Goal: Task Accomplishment & Management: Manage account settings

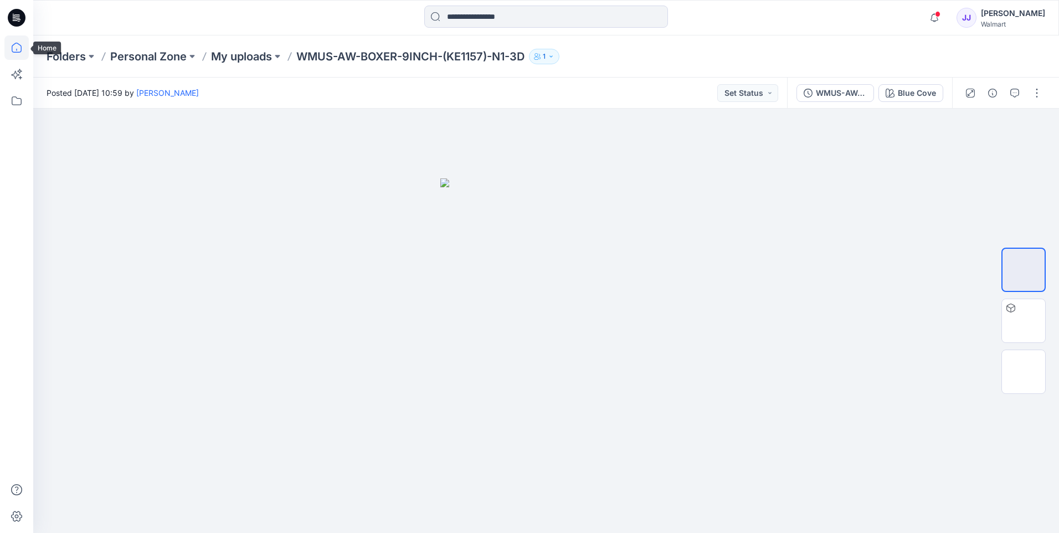
click at [20, 53] on icon at bounding box center [16, 47] width 24 height 24
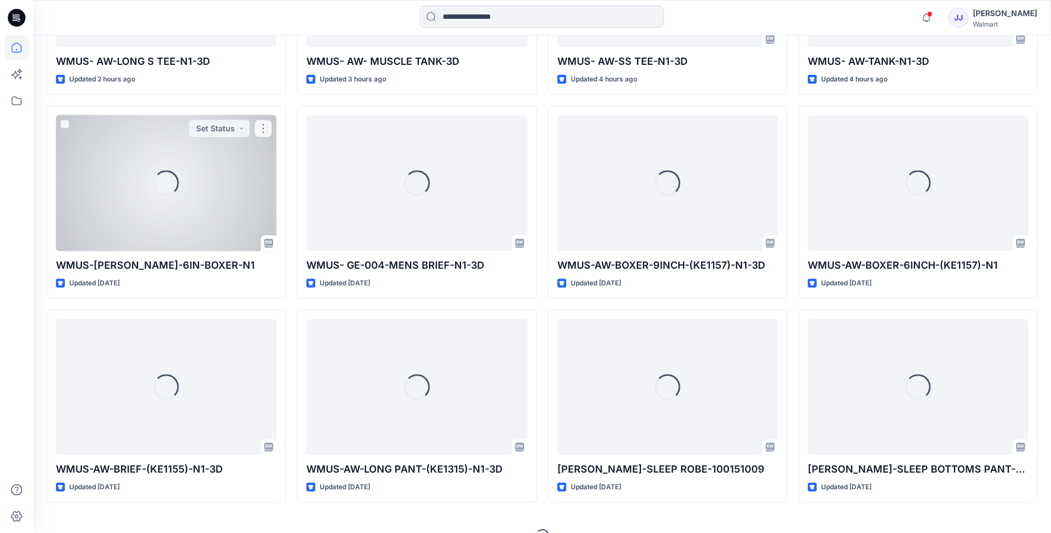
scroll to position [240, 0]
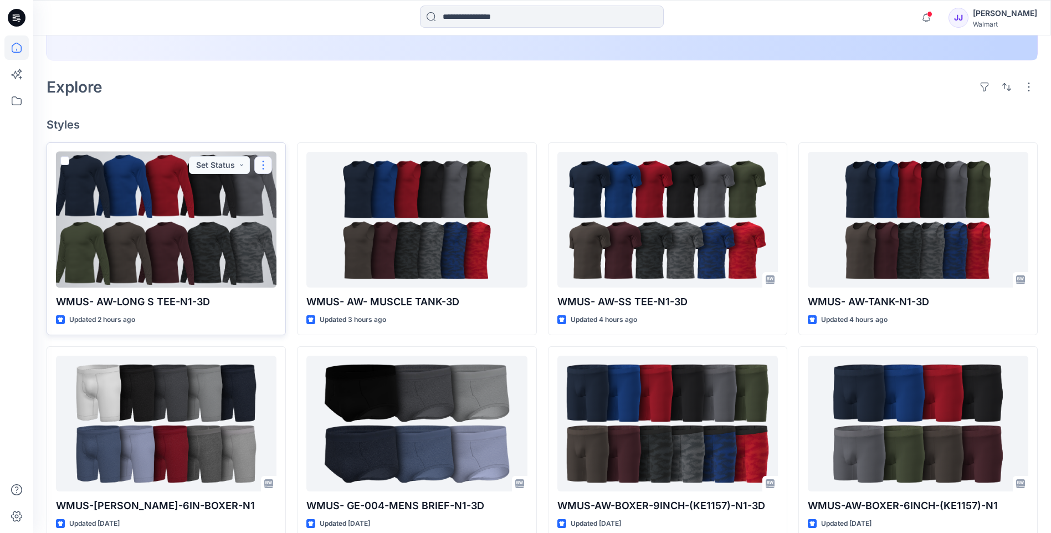
click at [261, 157] on button "button" at bounding box center [263, 165] width 18 height 18
click at [260, 163] on button "button" at bounding box center [263, 165] width 18 height 18
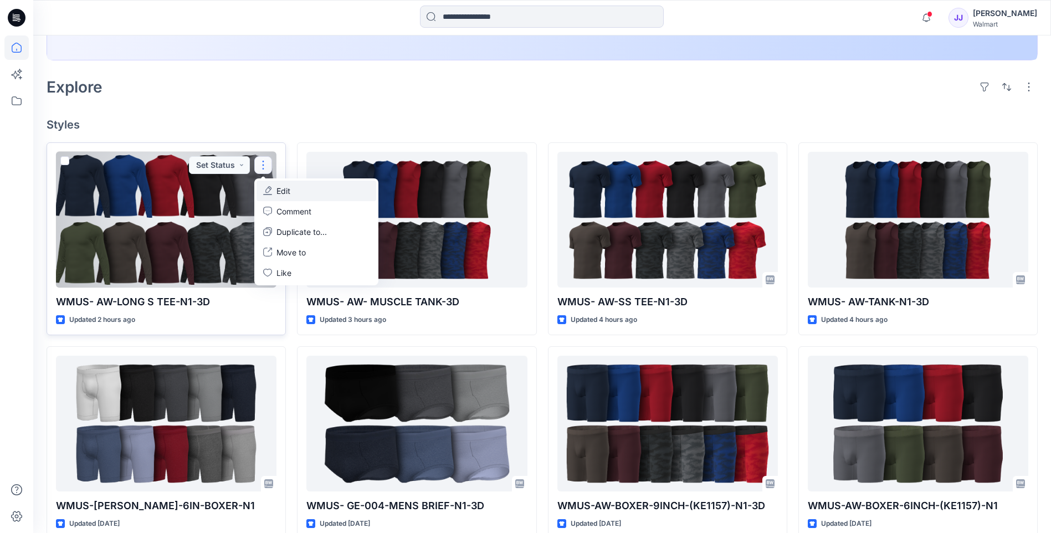
click at [277, 189] on p "Edit" at bounding box center [283, 191] width 14 height 12
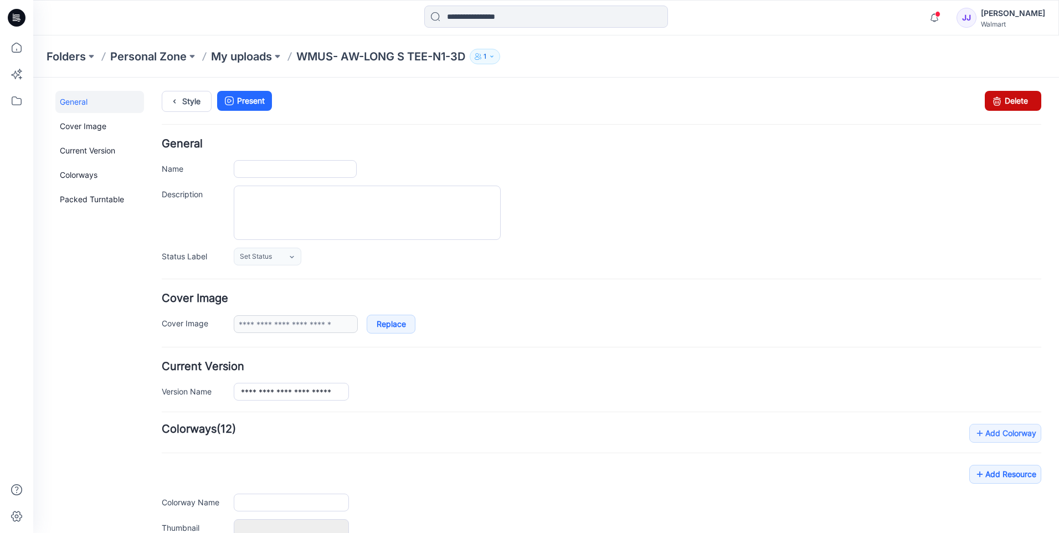
type input "**********"
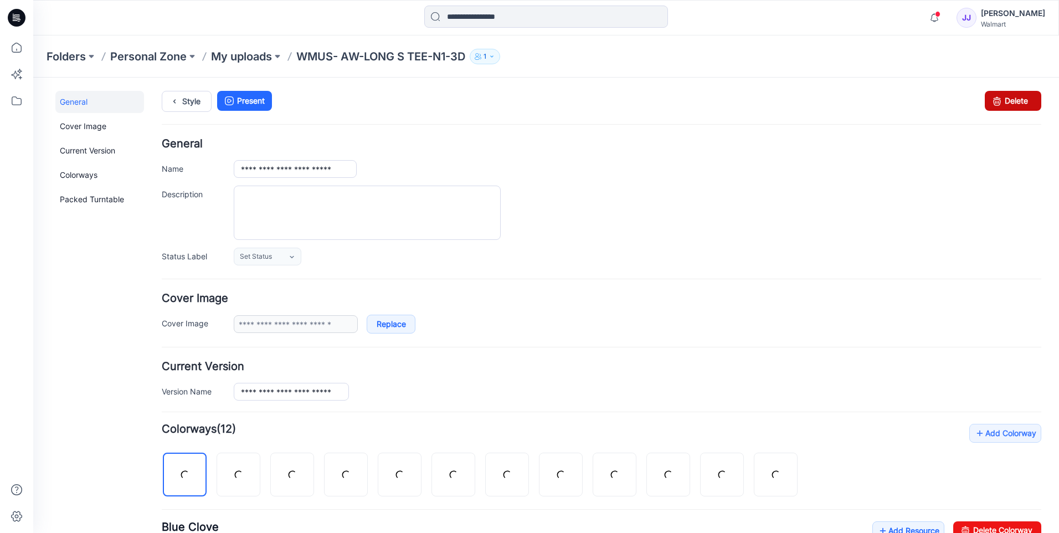
click at [997, 98] on link "Delete" at bounding box center [1013, 101] width 56 height 20
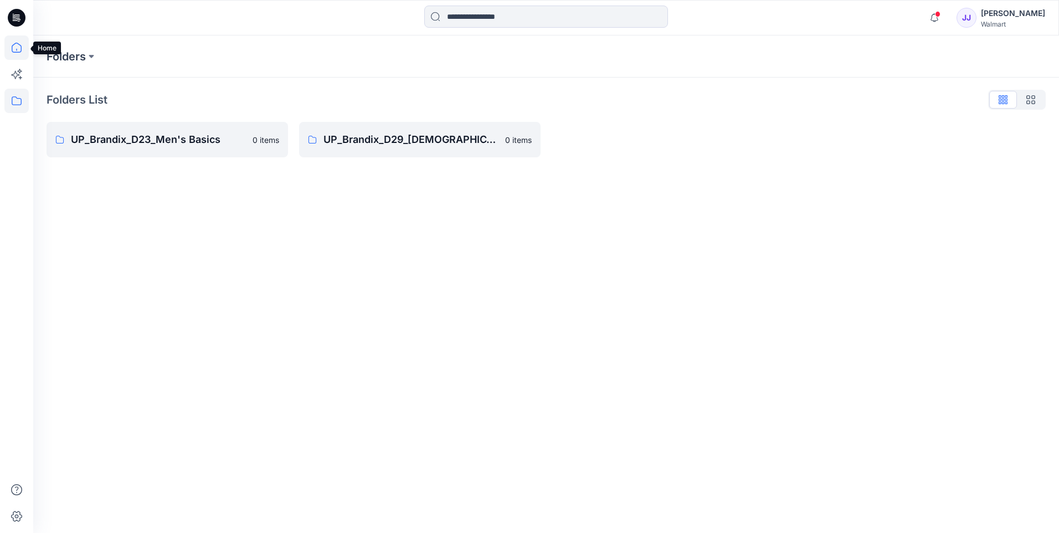
click at [24, 50] on icon at bounding box center [16, 47] width 24 height 24
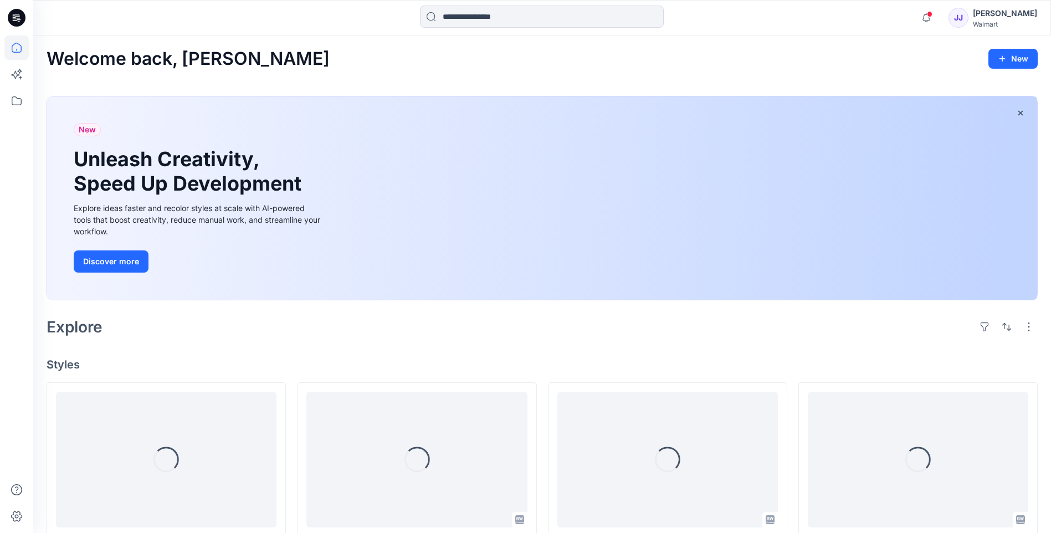
scroll to position [240, 0]
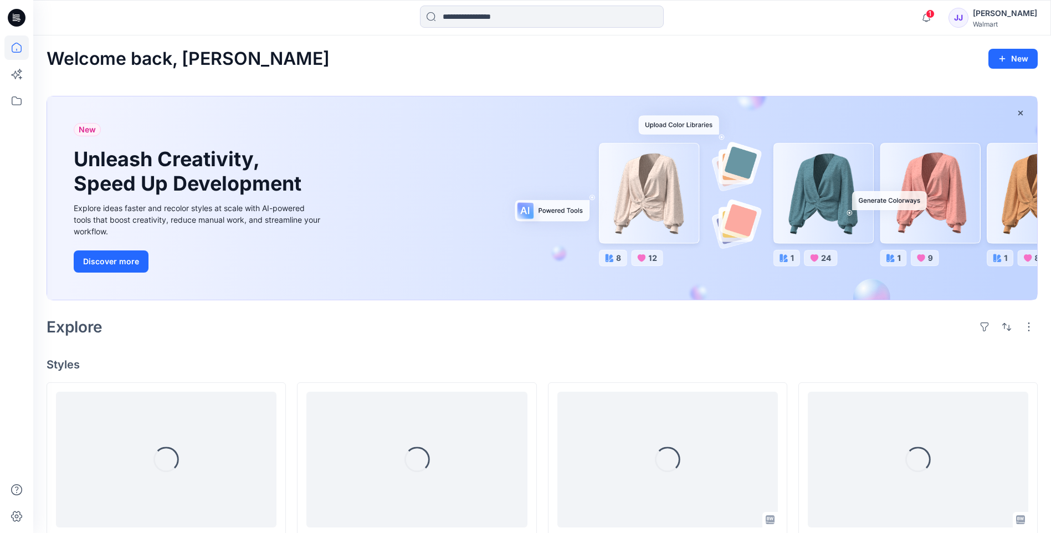
scroll to position [240, 0]
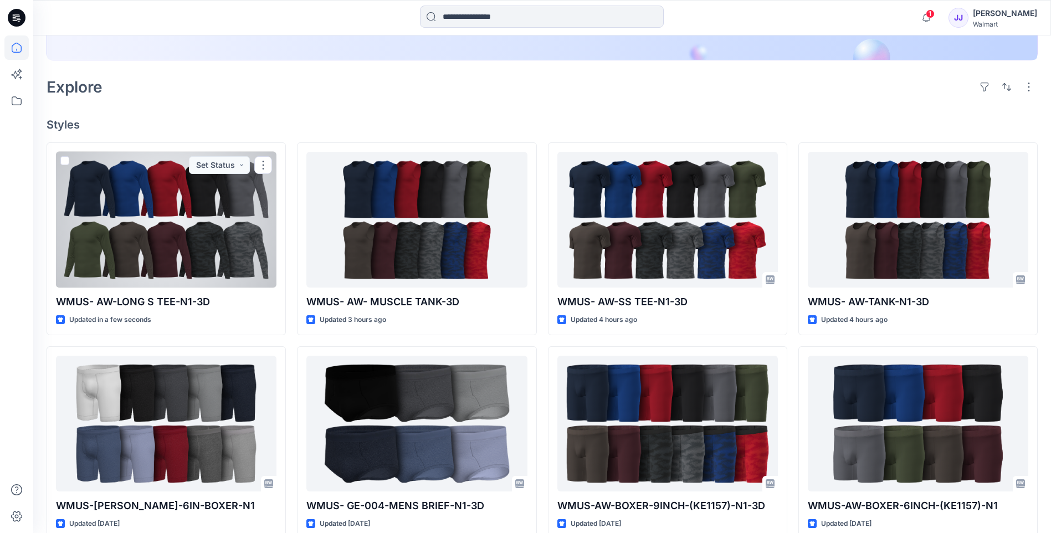
click at [174, 240] on div at bounding box center [166, 220] width 220 height 136
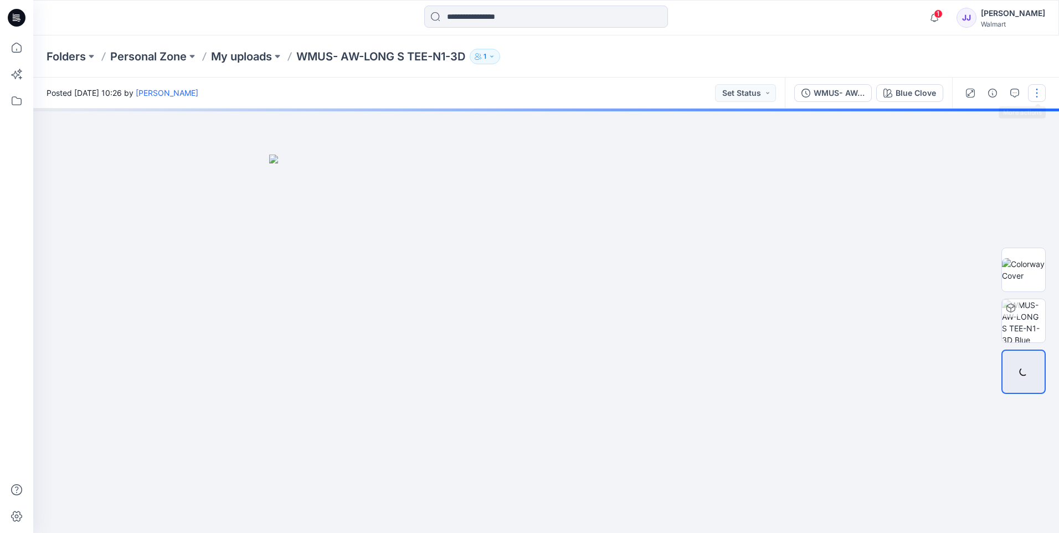
click at [1037, 92] on button "button" at bounding box center [1037, 93] width 18 height 18
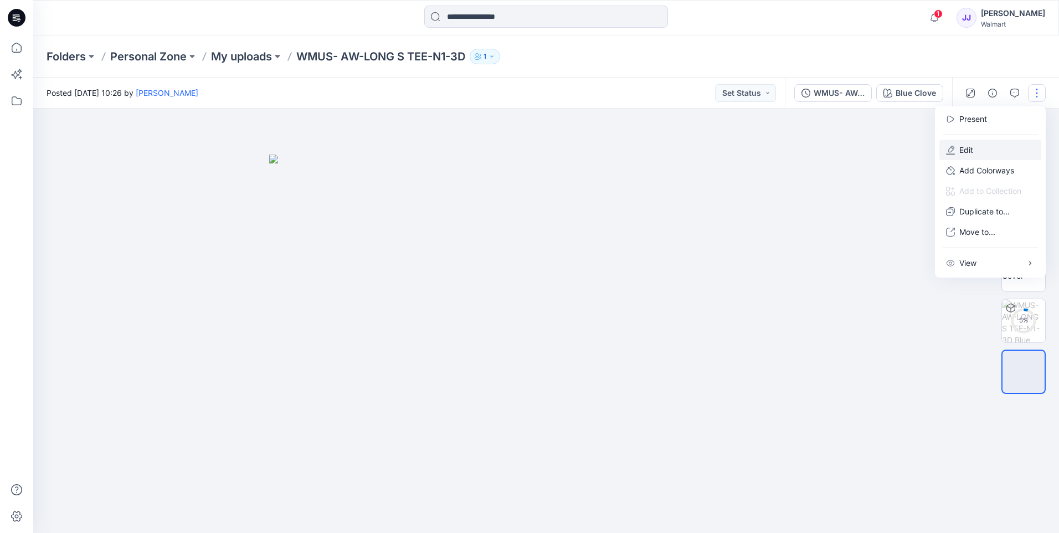
click at [973, 146] on p "Edit" at bounding box center [966, 150] width 14 height 12
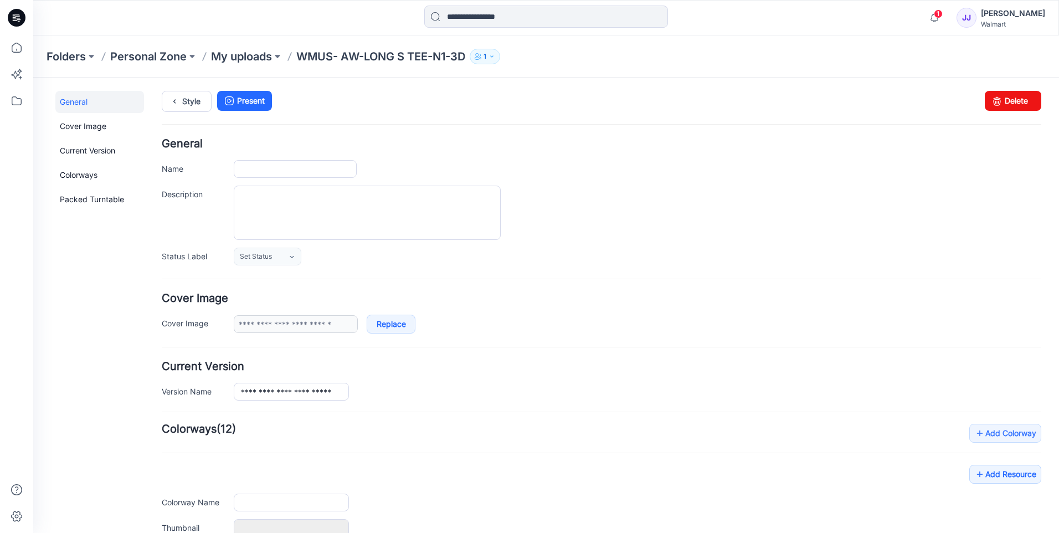
type input "**********"
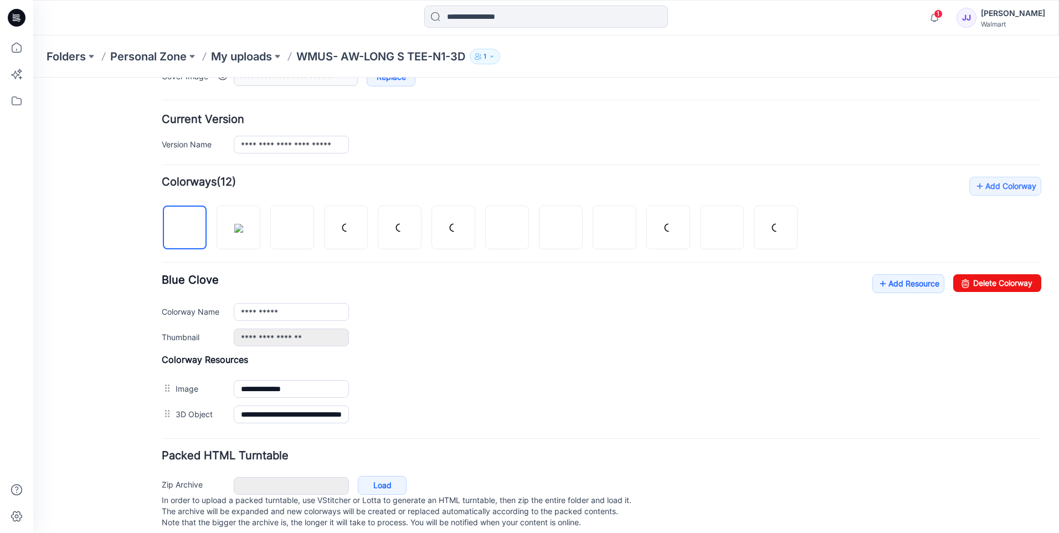
scroll to position [268, 0]
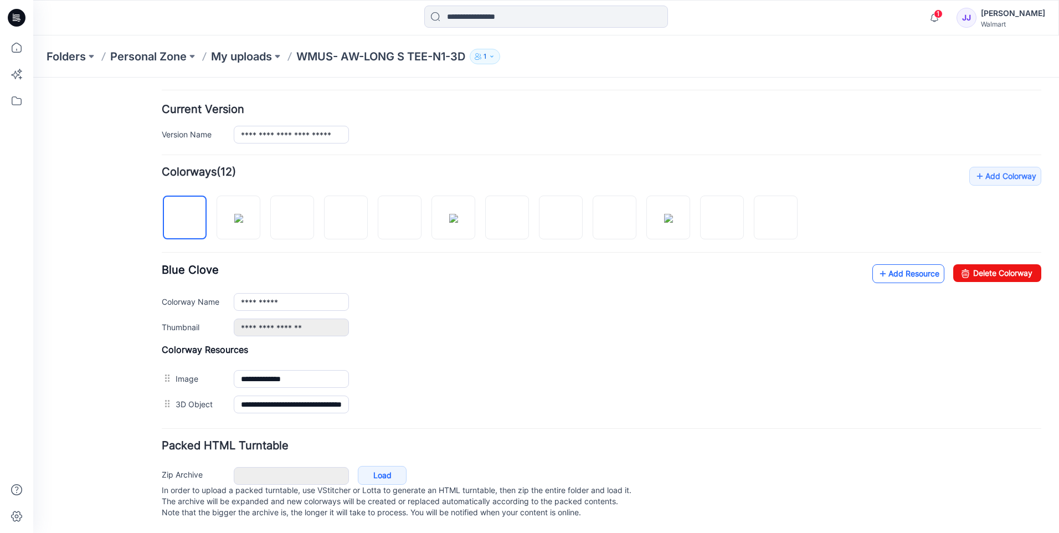
click at [917, 264] on link "Add Resource" at bounding box center [908, 273] width 72 height 19
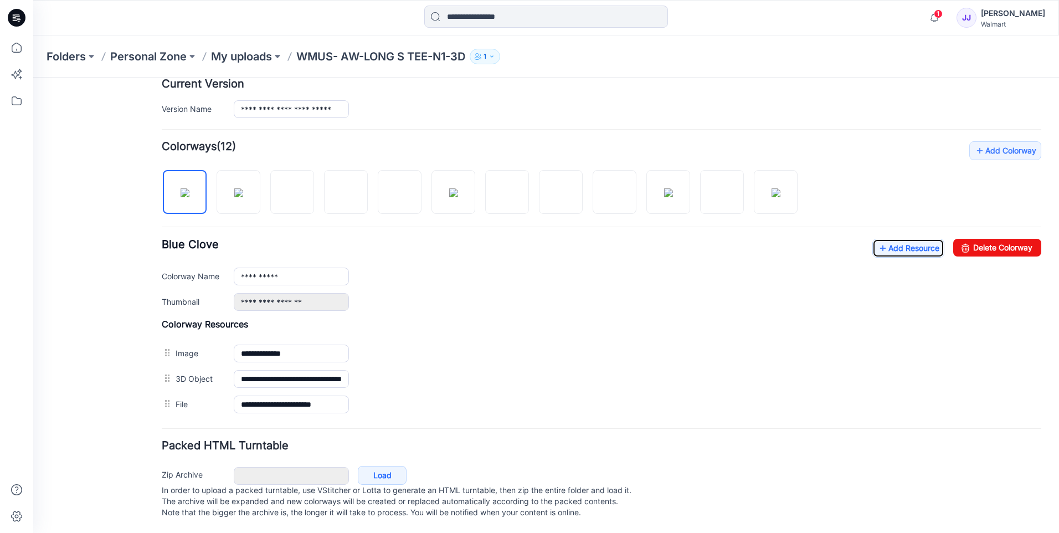
scroll to position [0, 0]
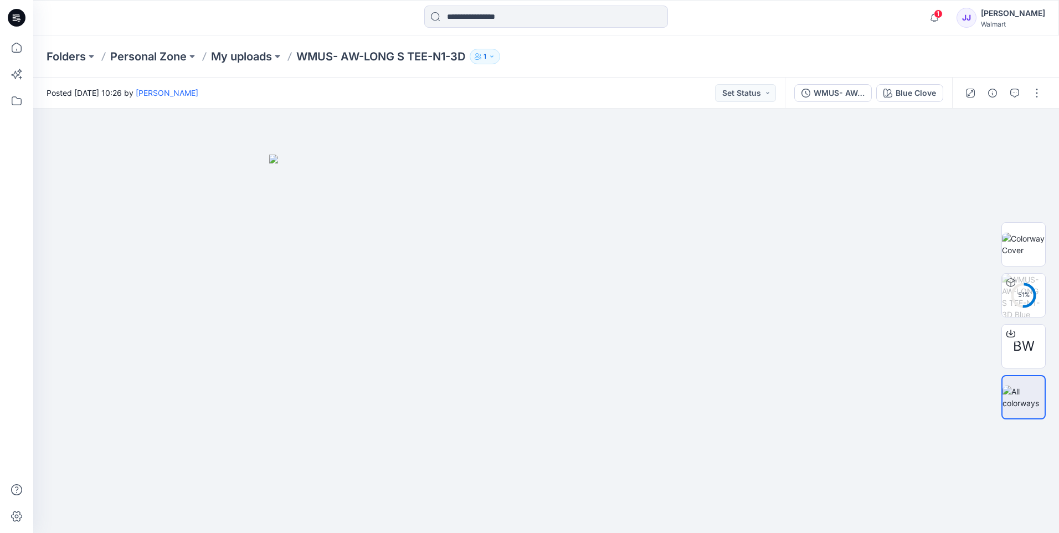
click at [4, 0] on div at bounding box center [16, 17] width 35 height 35
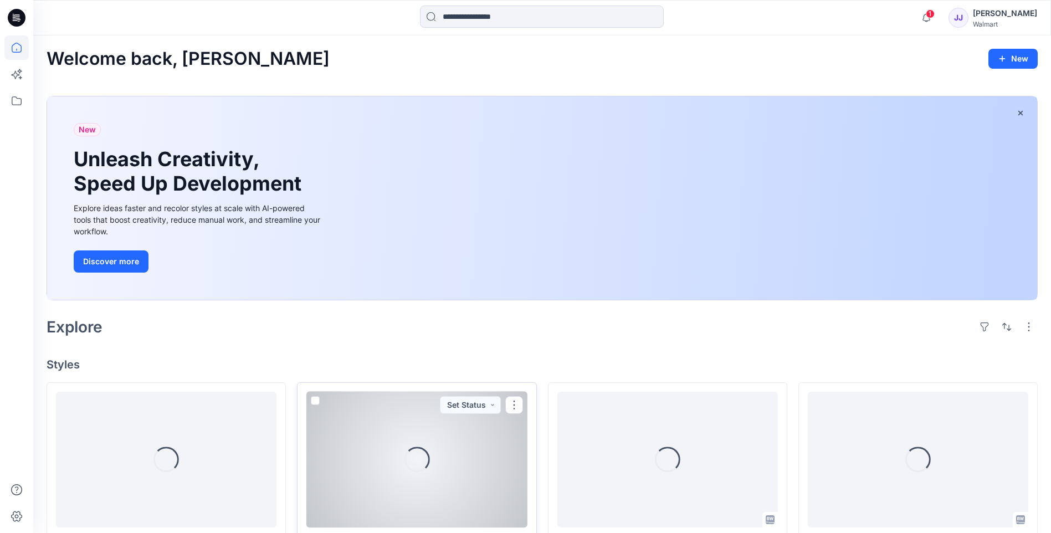
scroll to position [240, 0]
